Goal: Check status

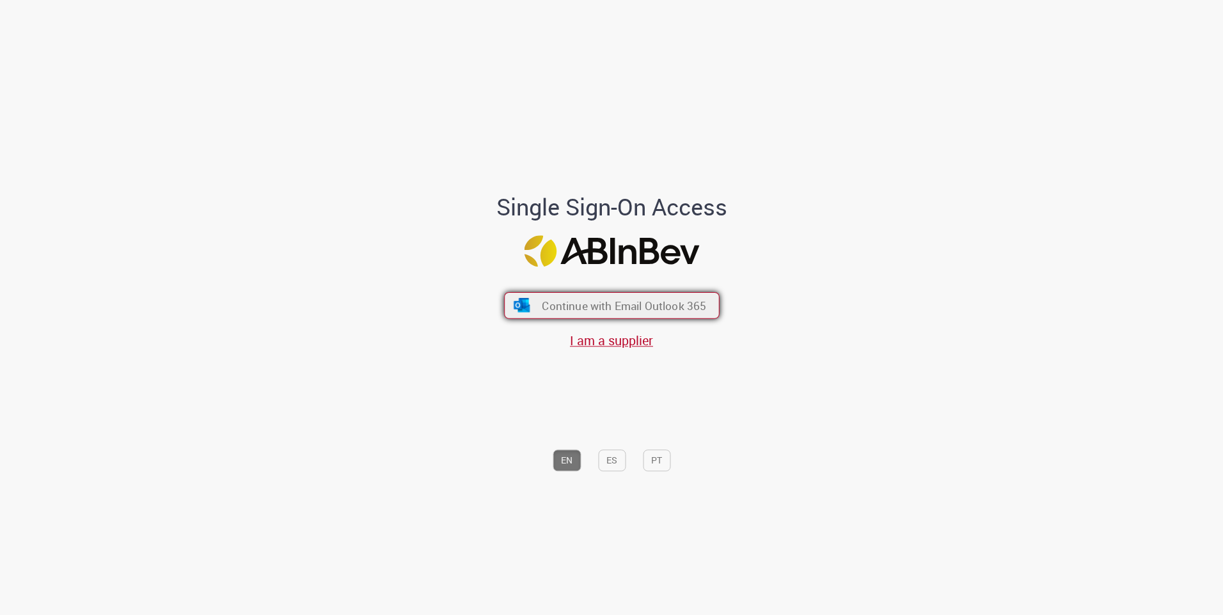
click at [643, 308] on span "Continue with Email Outlook 365" at bounding box center [624, 305] width 164 height 15
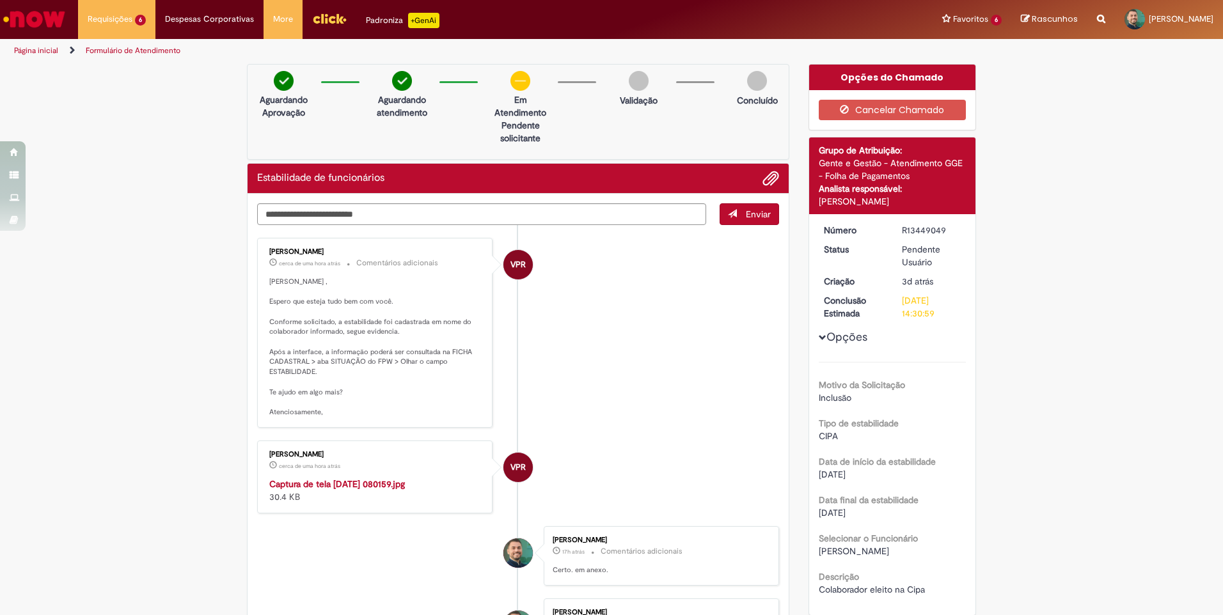
scroll to position [64, 0]
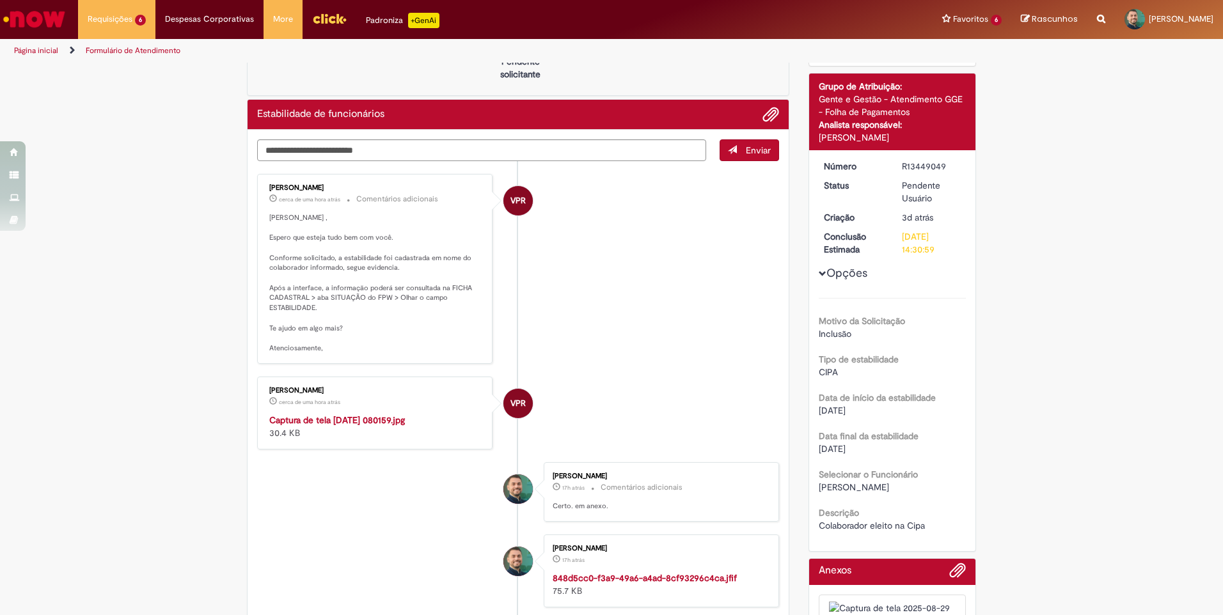
click at [300, 414] on img "Histórico de tíquete" at bounding box center [375, 414] width 213 height 0
click at [353, 426] on strong "Captura de tela [DATE] 080159.jpg" at bounding box center [337, 420] width 136 height 12
click at [1077, 305] on div "Verificar Código de Barras Aguardando Aprovação Aguardando atendimento Em Atend…" at bounding box center [611, 505] width 1223 height 1010
